Goal: Information Seeking & Learning: Find specific fact

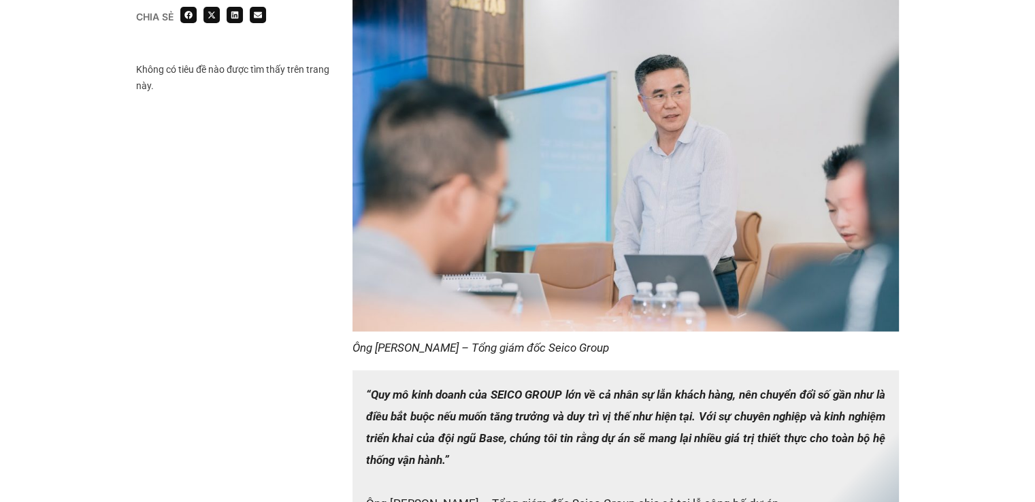
scroll to position [1813, 0]
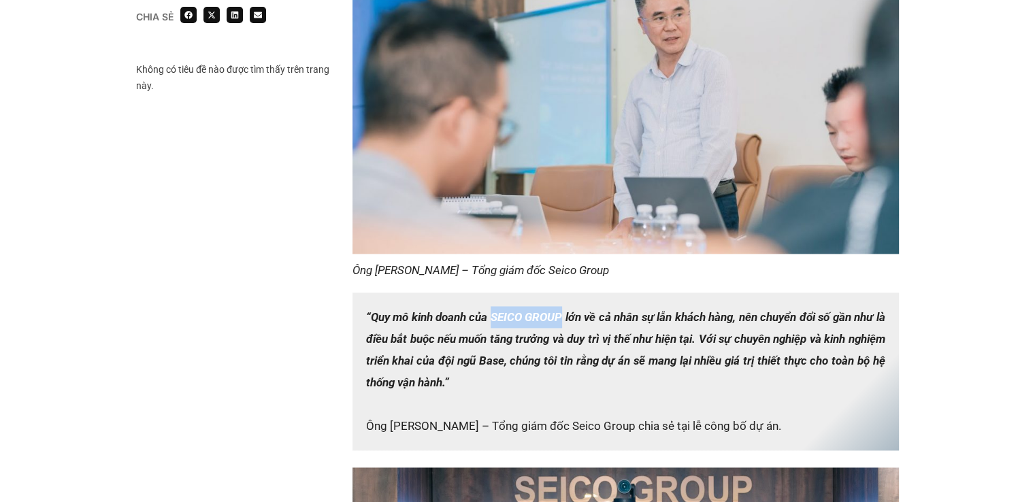
drag, startPoint x: 560, startPoint y: 290, endPoint x: 492, endPoint y: 286, distance: 68.1
click at [492, 292] on p "“Quy mô kinh doanh của SEICO GROUP lớn về cả nhân sự lẫn khách hàng, nên chuyển…" at bounding box center [625, 371] width 546 height 158
copy strong "SEICO GROUP"
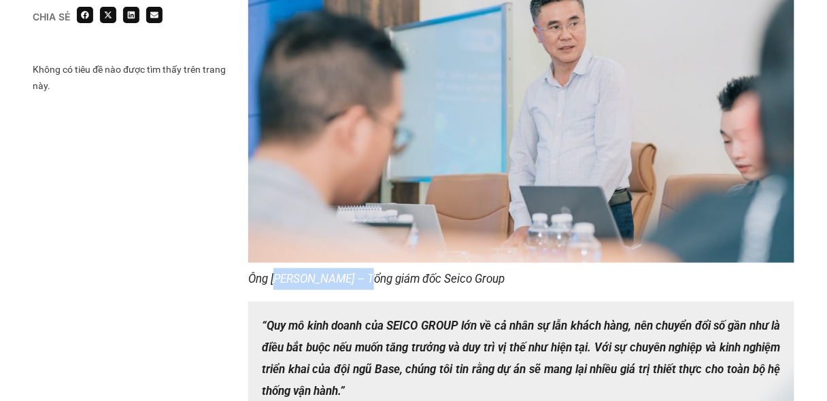
drag, startPoint x: 368, startPoint y: 258, endPoint x: 275, endPoint y: 259, distance: 92.5
click at [275, 273] on em "Ông [PERSON_NAME] – Tổng giám đốc Seico Group" at bounding box center [376, 280] width 256 height 14
click at [324, 269] on figcaption "Ông [PERSON_NAME] – Tổng giám đốc Seico Group" at bounding box center [521, 280] width 546 height 22
drag, startPoint x: 523, startPoint y: 254, endPoint x: 271, endPoint y: 260, distance: 252.4
click at [271, 269] on figcaption "Ông [PERSON_NAME] – Tổng giám đốc Seico Group" at bounding box center [521, 280] width 546 height 22
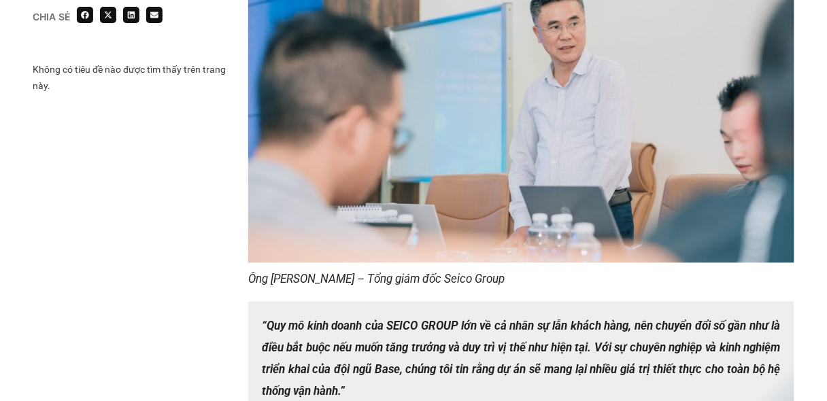
copy em "[PERSON_NAME] – Tổng giám đốc Seico Group"
click at [412, 320] on strong "“Quy mô kinh doanh của SEICO GROUP lớn về cả nhân sự lẫn khách hàng, nên chuyển…" at bounding box center [521, 359] width 519 height 79
drag, startPoint x: 365, startPoint y: 258, endPoint x: 274, endPoint y: 260, distance: 91.2
click at [274, 273] on em "Ông [PERSON_NAME] – Tổng giám đốc Seico Group" at bounding box center [376, 280] width 256 height 14
copy em "[PERSON_NAME]"
